Goal: Task Accomplishment & Management: Manage account settings

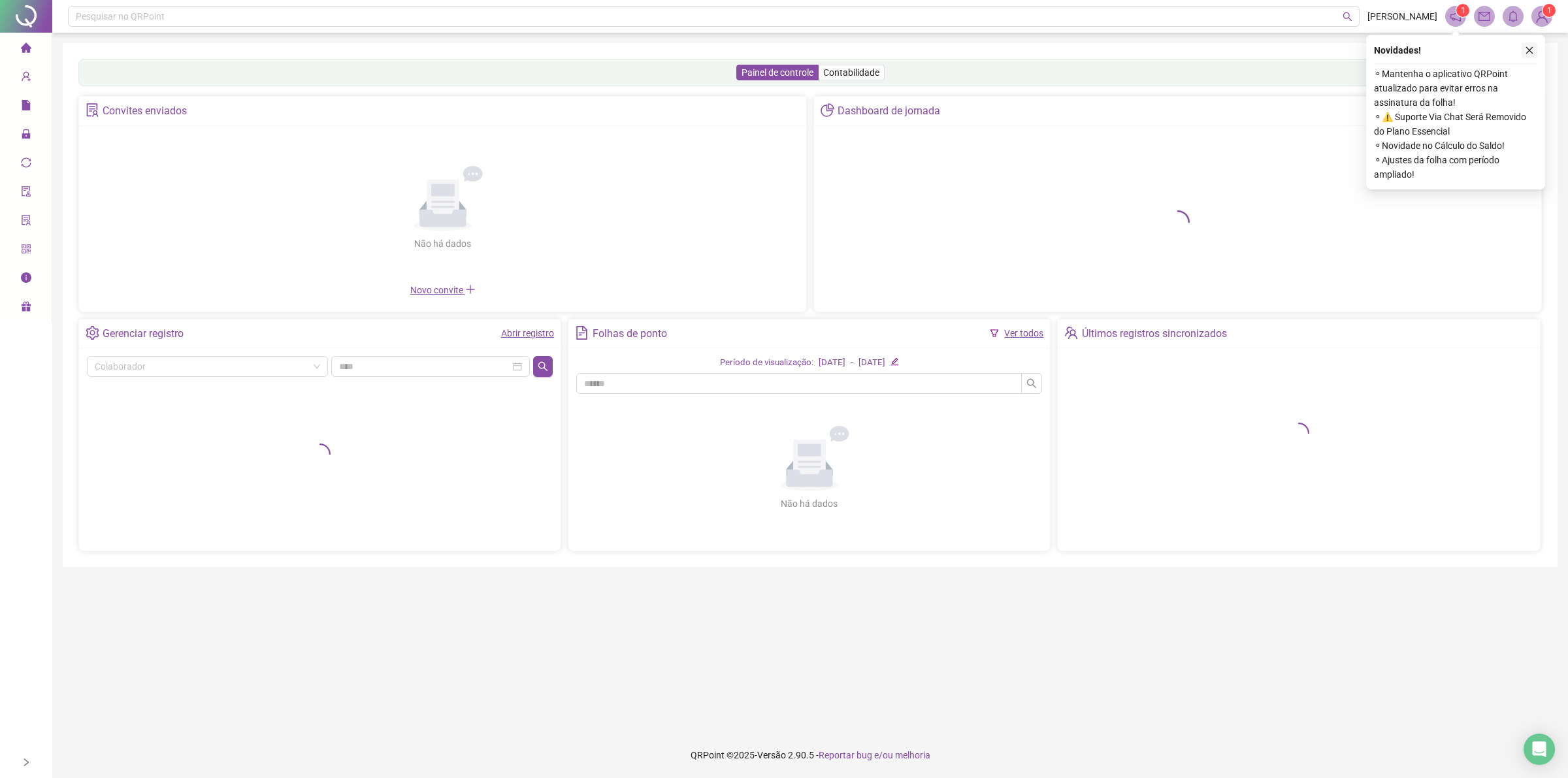
click at [1529, 46] on icon "close" at bounding box center [1529, 50] width 9 height 9
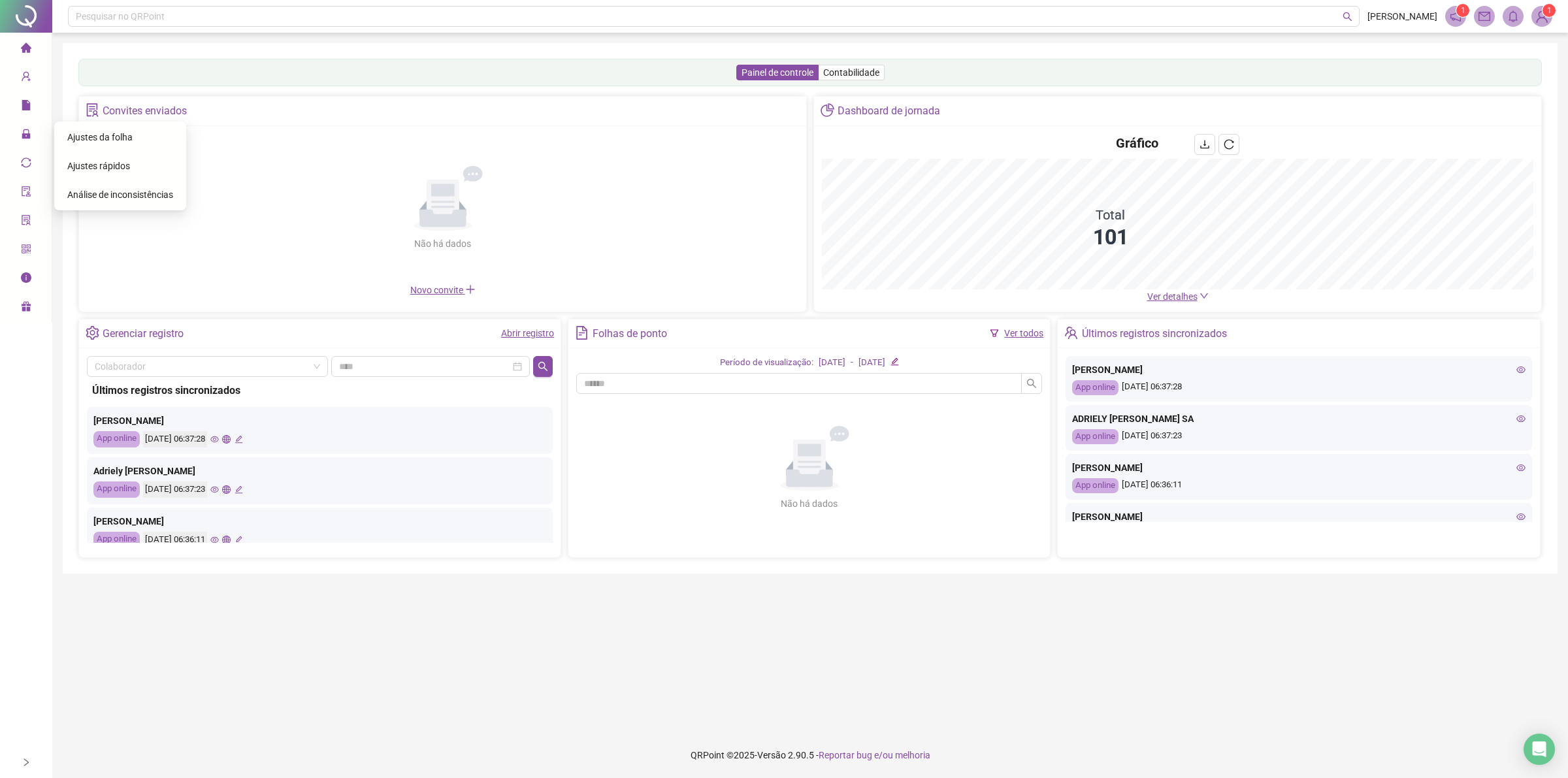
click at [98, 132] on span "Ajustes da folha" at bounding box center [99, 137] width 65 height 11
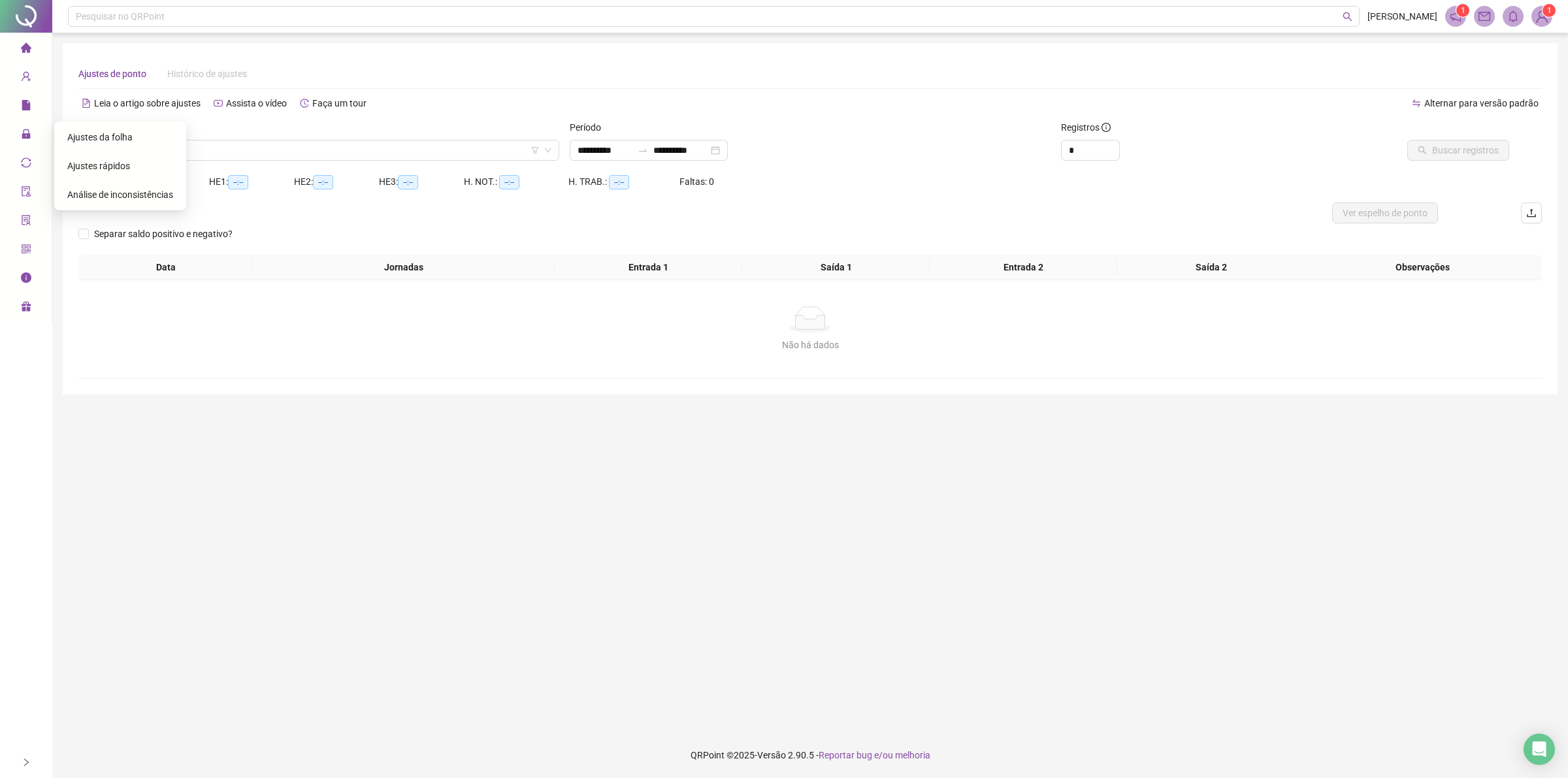
click at [97, 138] on span "Ajustes da folha" at bounding box center [99, 137] width 65 height 11
drag, startPoint x: 90, startPoint y: 136, endPoint x: 72, endPoint y: 115, distance: 27.7
click at [83, 126] on div "Nome do colaborador" at bounding box center [319, 130] width 481 height 20
click at [461, 113] on div "Leia o artigo sobre ajustes Assista o vídeo Faça um tour" at bounding box center [444, 103] width 732 height 21
click at [1082, 164] on div "Registros *" at bounding box center [1178, 145] width 245 height 51
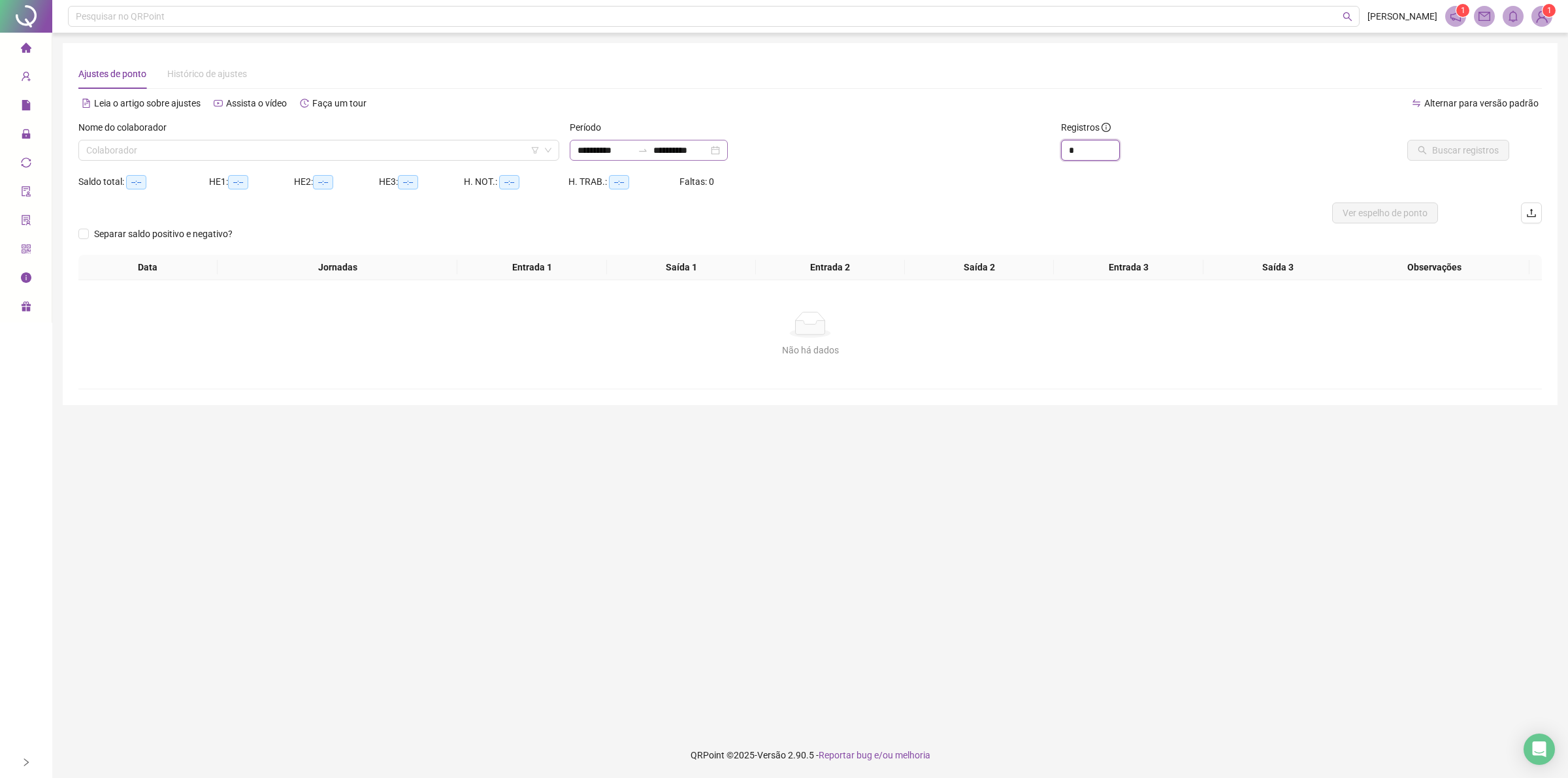
type input "*"
click at [632, 144] on input "**********" at bounding box center [605, 150] width 55 height 14
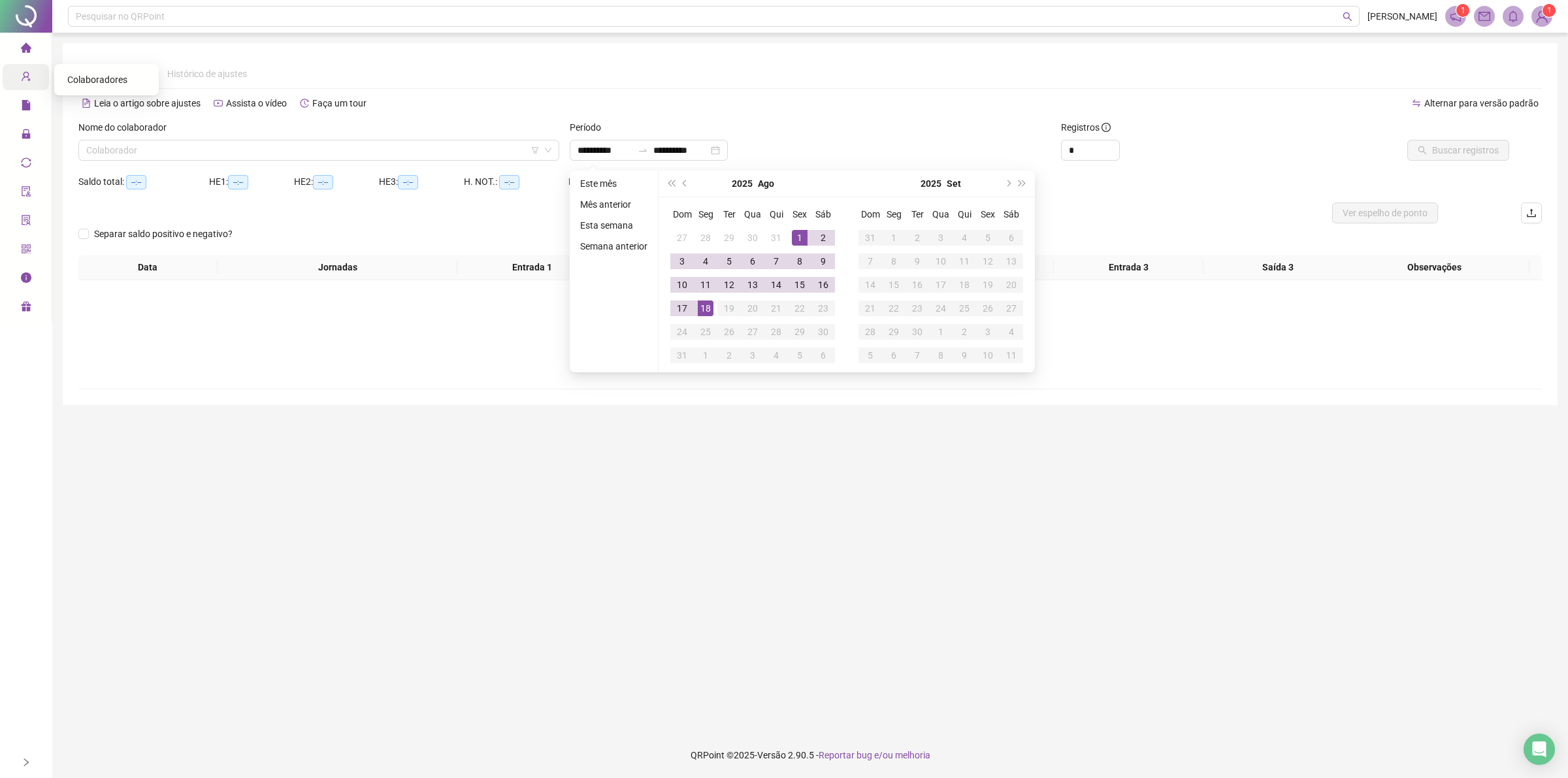
click at [21, 76] on icon "user-add" at bounding box center [26, 76] width 11 height 11
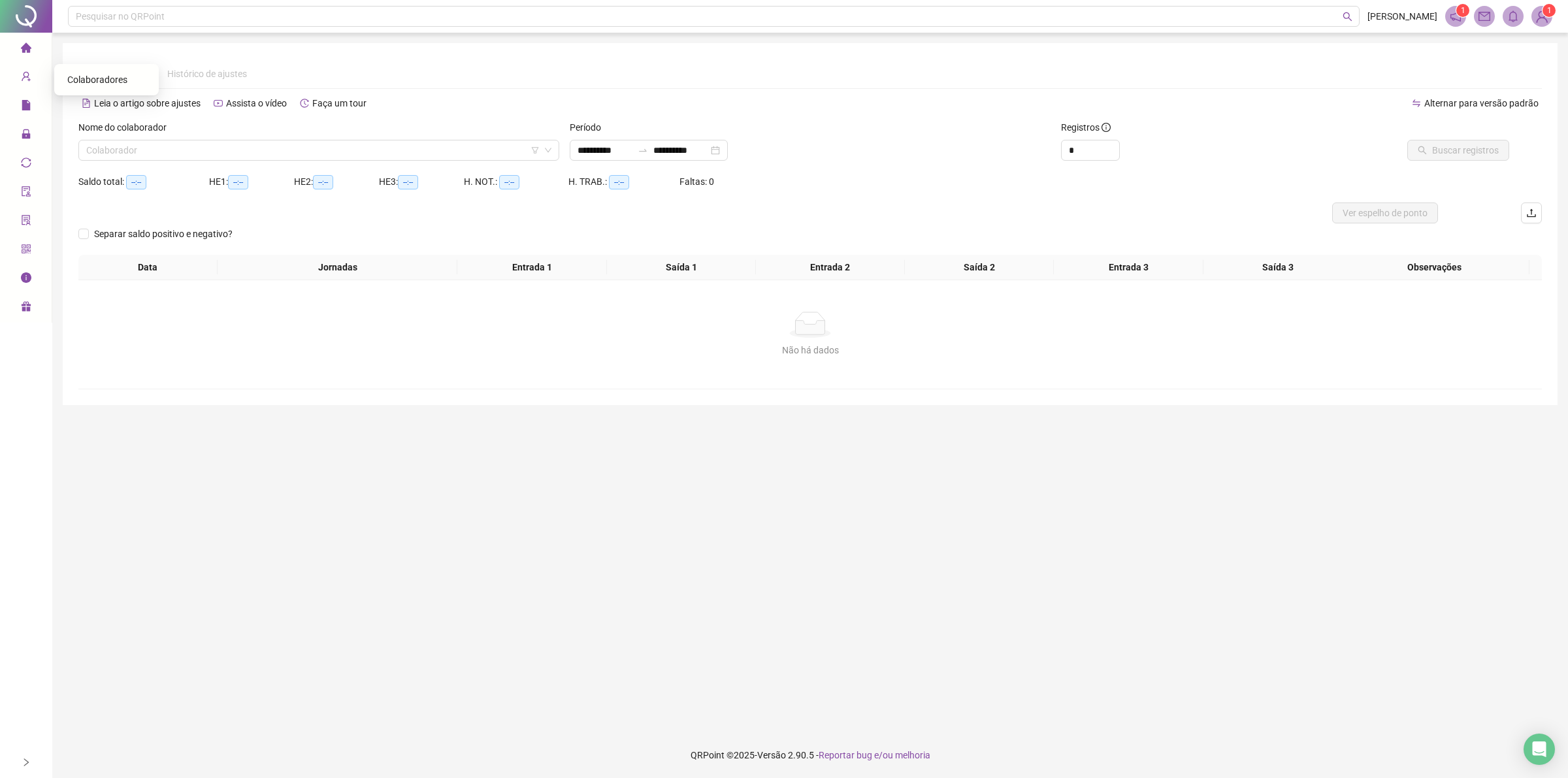
click at [80, 77] on span "Colaboradores" at bounding box center [97, 80] width 60 height 11
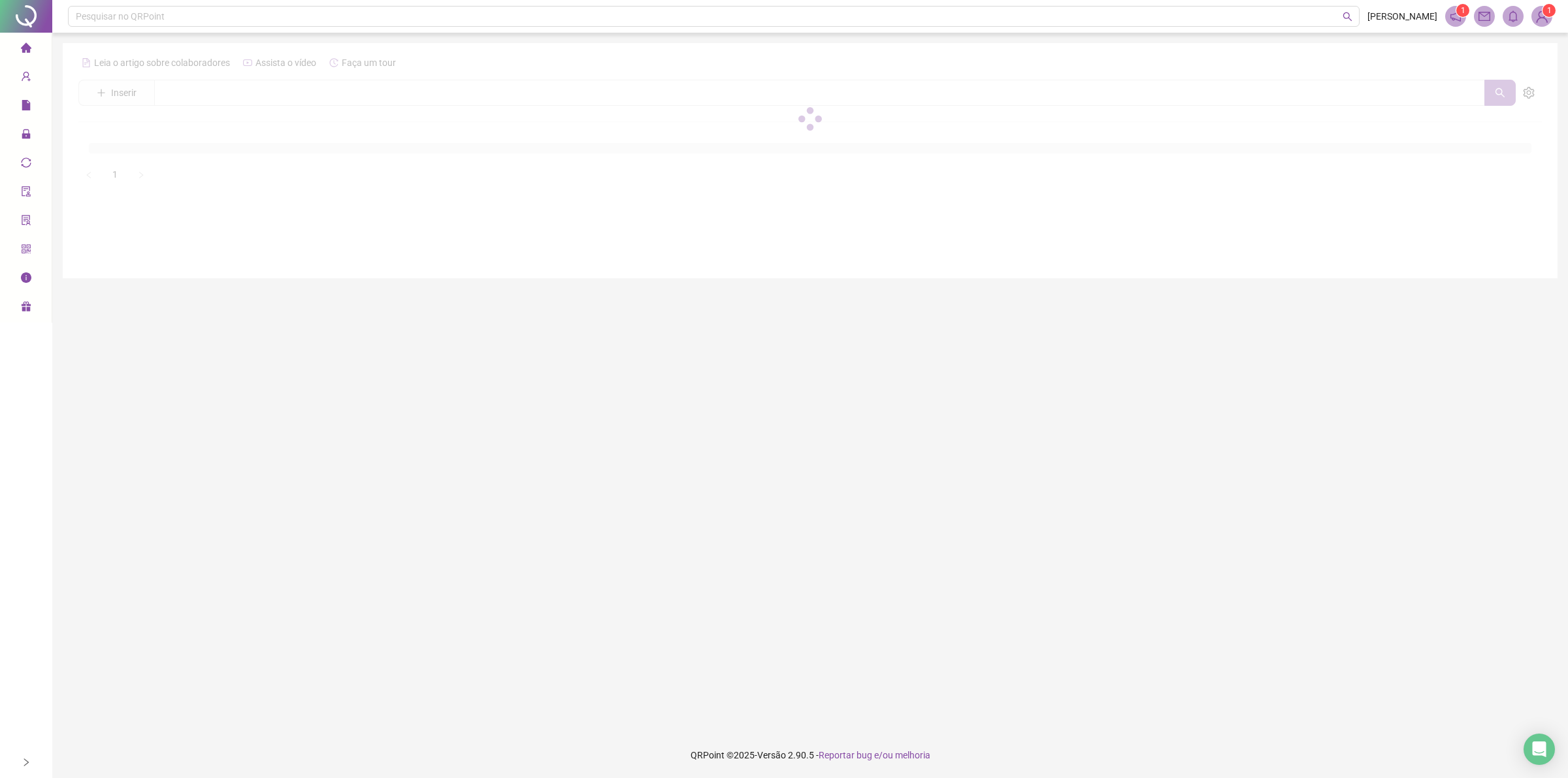
click at [193, 84] on div at bounding box center [811, 118] width 1464 height 133
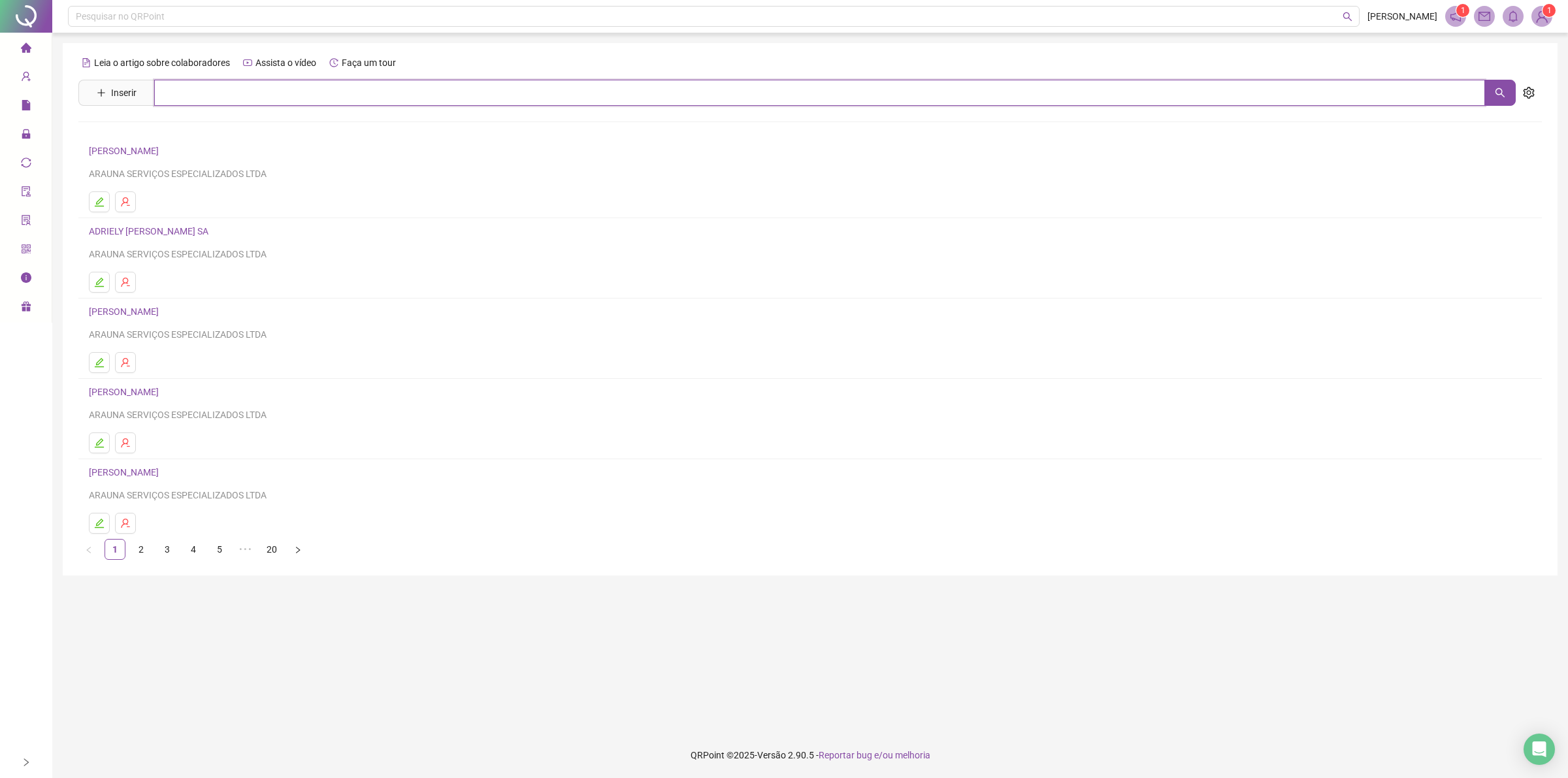
click at [195, 94] on input "text" at bounding box center [820, 93] width 1331 height 27
type input "*"
type input "******"
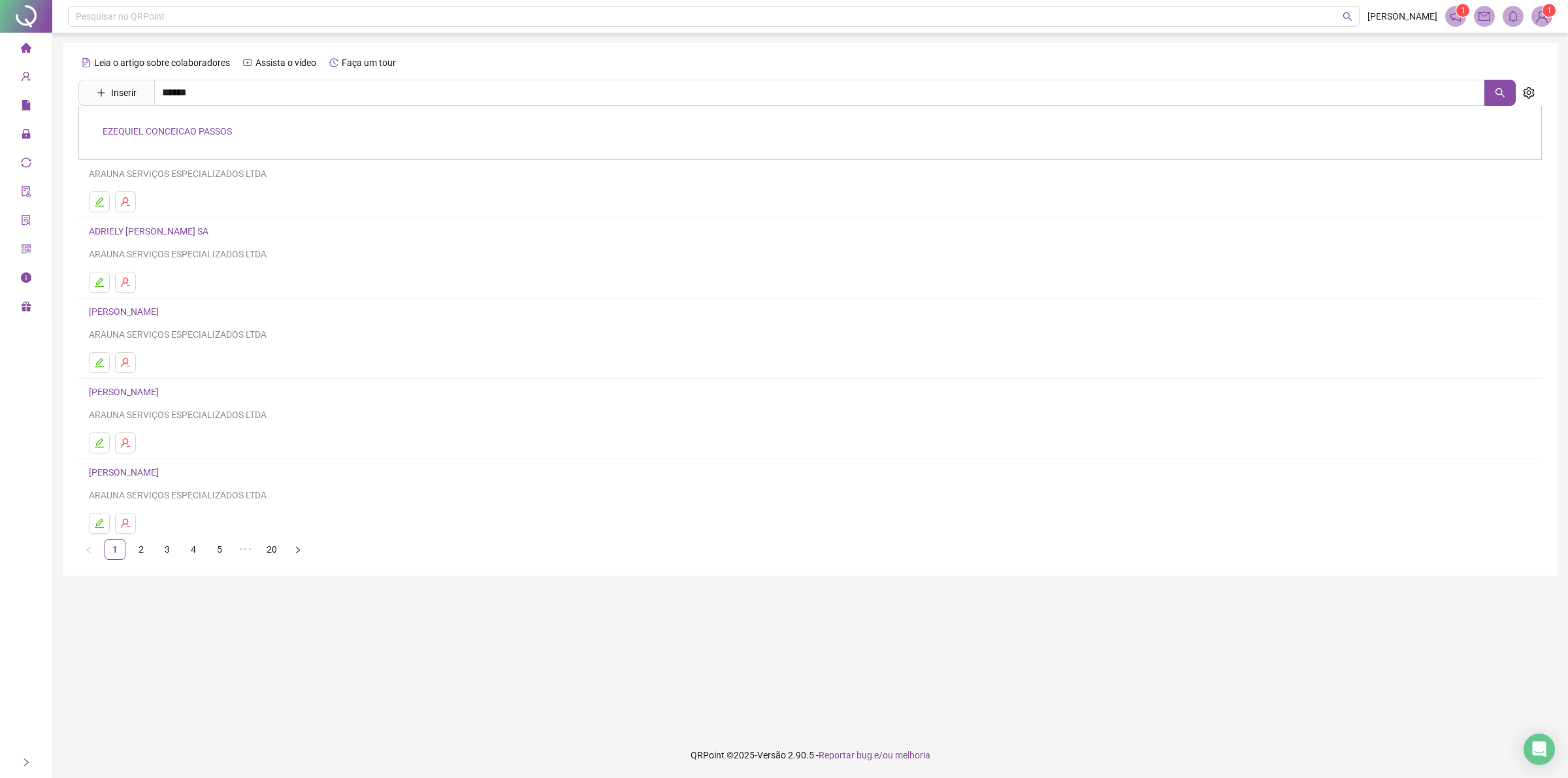
click at [199, 131] on link "EZEQUIEL CONCEICAO PASSOS" at bounding box center [167, 131] width 129 height 11
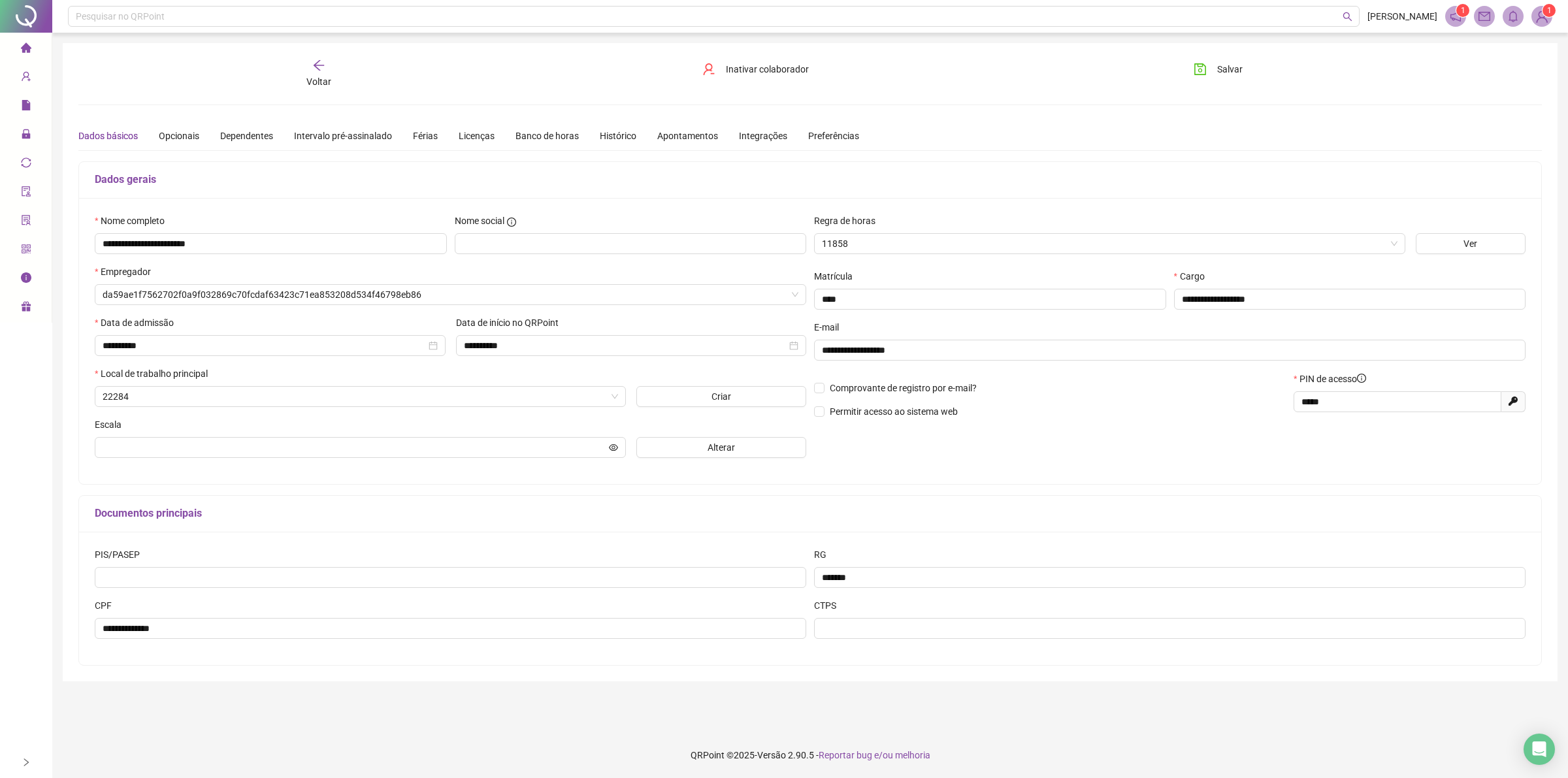
type input "**********"
